Goal: Information Seeking & Learning: Learn about a topic

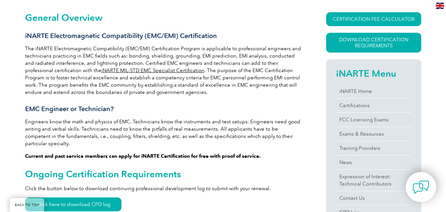
scroll to position [165, 0]
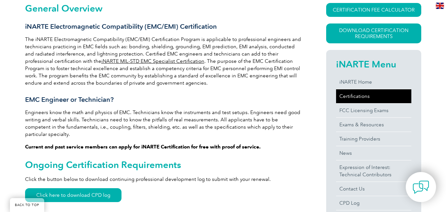
click at [361, 96] on link "Certifications" at bounding box center [373, 96] width 75 height 14
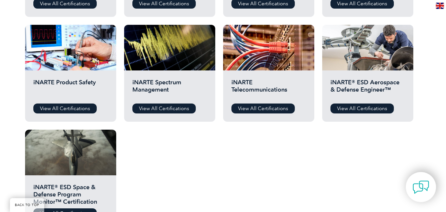
scroll to position [363, 0]
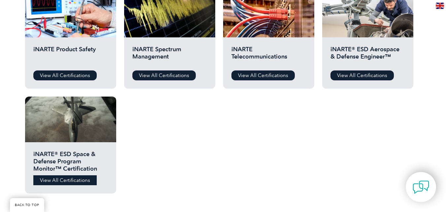
click at [69, 180] on link "View All Certifications" at bounding box center [64, 180] width 63 height 10
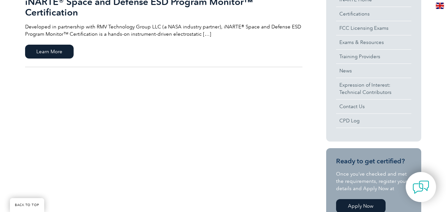
scroll to position [132, 0]
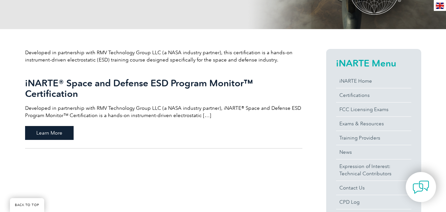
click at [39, 131] on span "Learn More" at bounding box center [49, 133] width 49 height 14
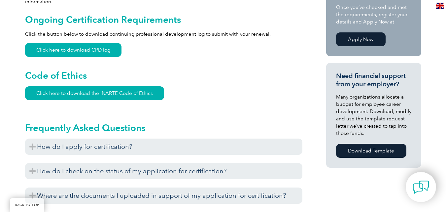
scroll to position [430, 0]
